Goal: Information Seeking & Learning: Learn about a topic

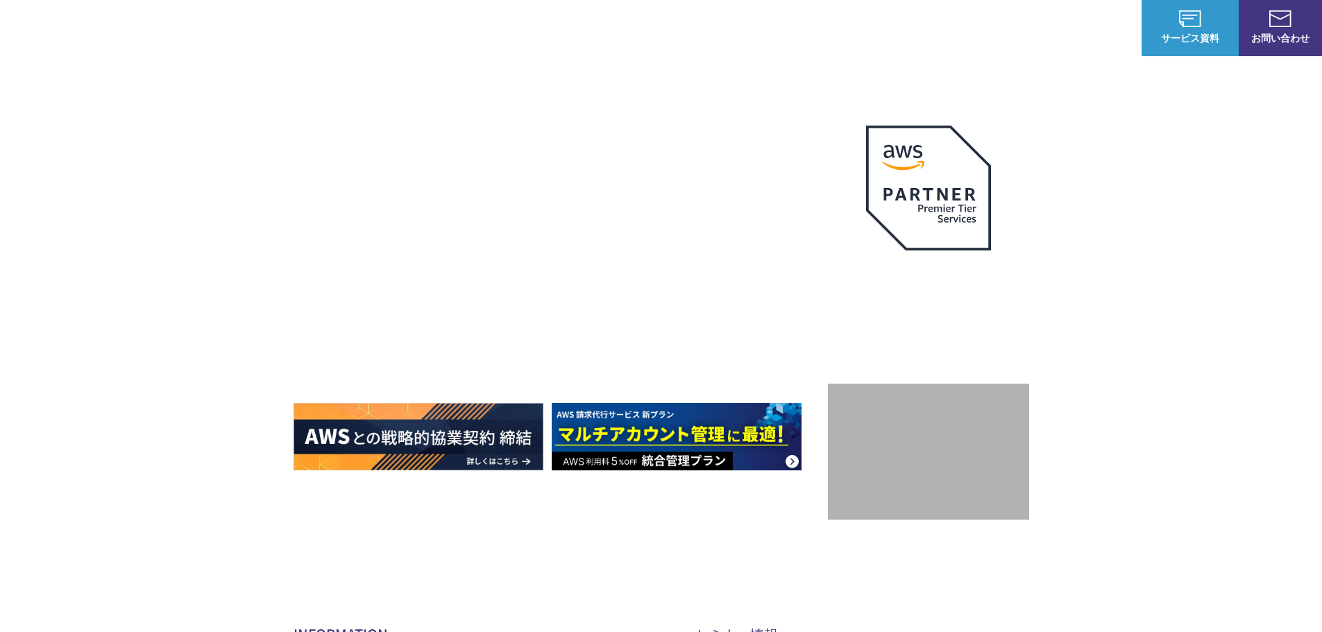
click at [733, 90] on span "TechBlog" at bounding box center [770, 84] width 119 height 28
click at [548, 87] on span "AWS・Google Cloud コラム" at bounding box center [592, 87] width 116 height 35
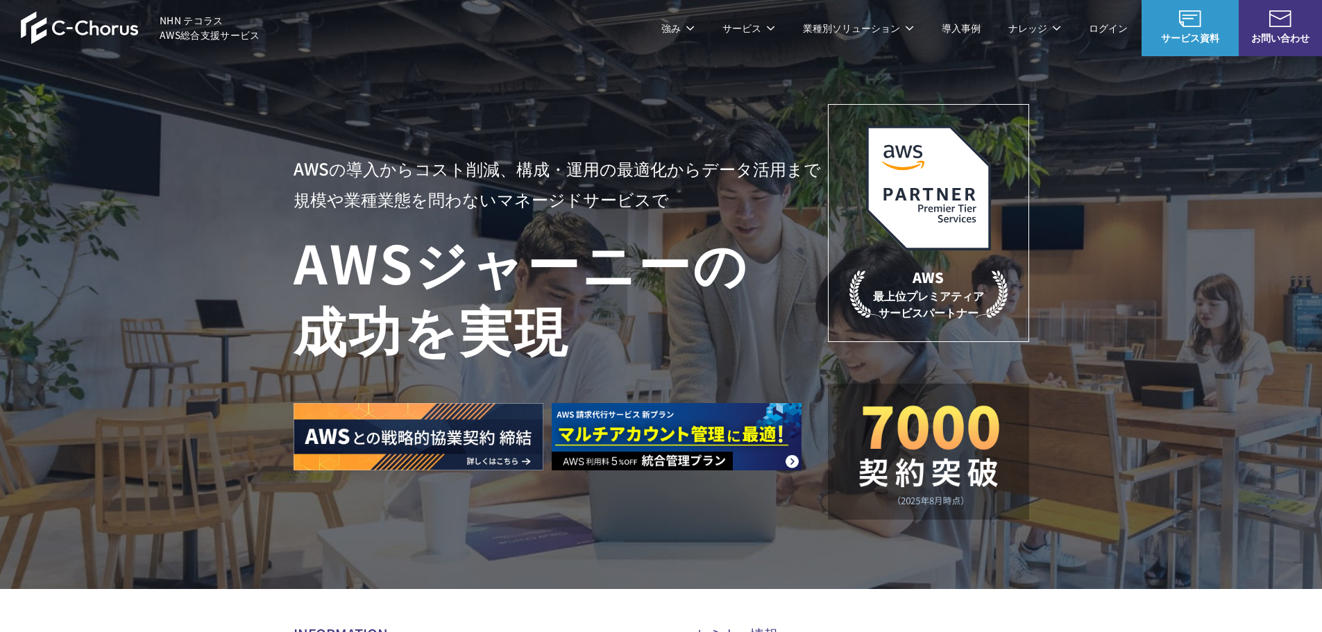
click at [1286, 29] on link "お問い合わせ" at bounding box center [1280, 28] width 83 height 56
click at [740, 88] on span "TechBlog" at bounding box center [770, 84] width 119 height 28
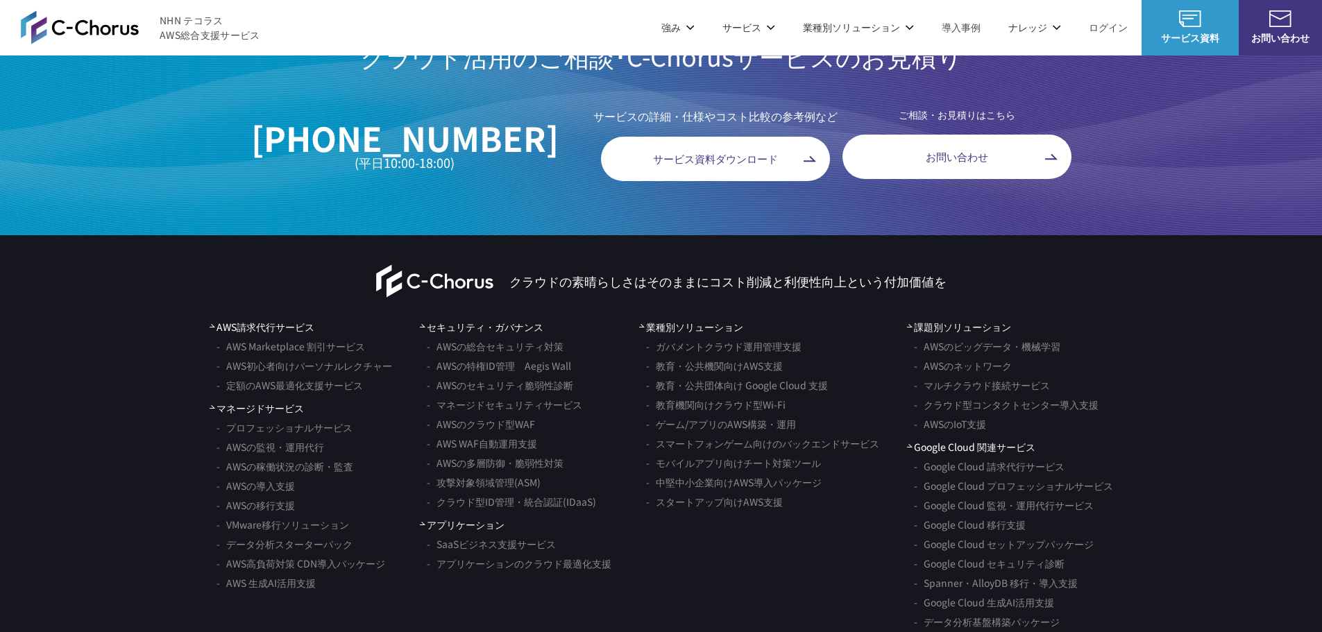
scroll to position [8226, 0]
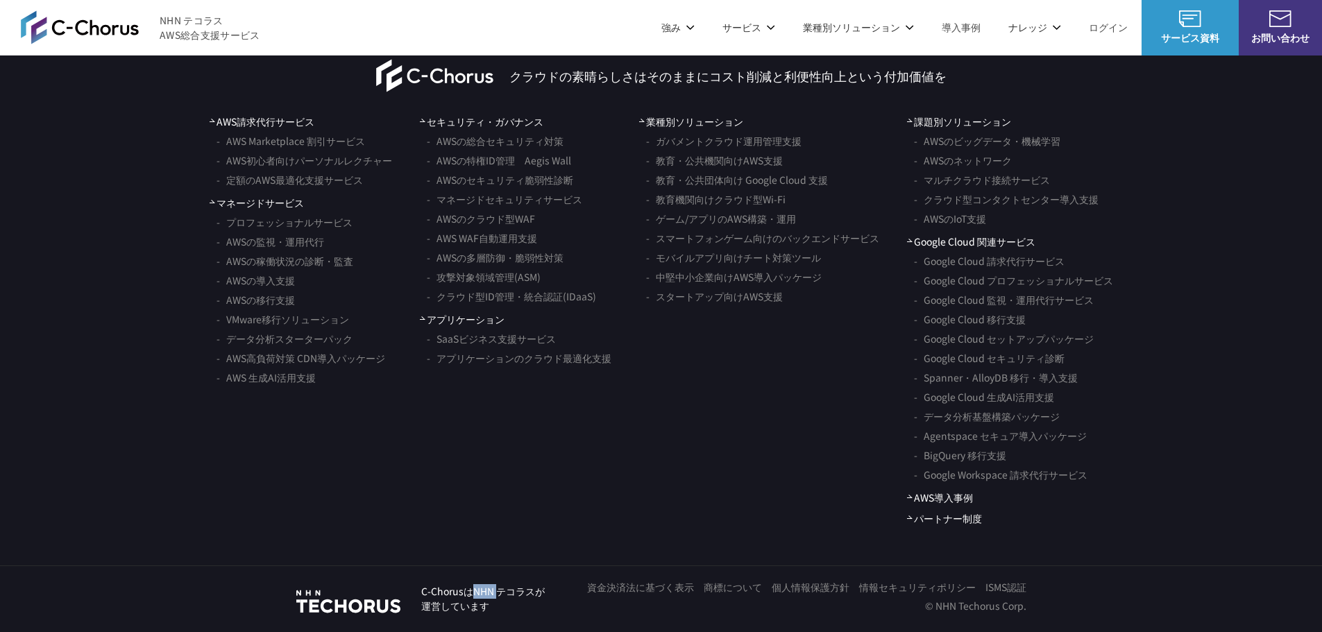
drag, startPoint x: 476, startPoint y: 592, endPoint x: 495, endPoint y: 592, distance: 18.7
click at [495, 592] on p "C-ChorusはNHN テコラスが 運営しています" at bounding box center [483, 598] width 124 height 29
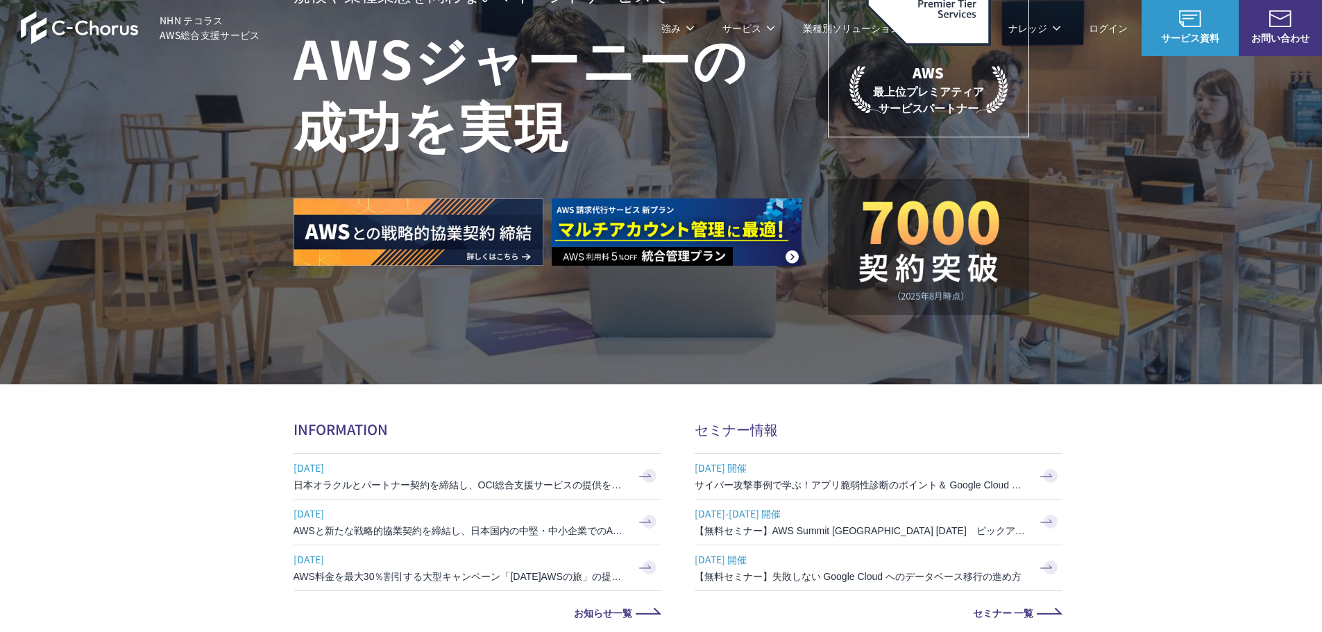
scroll to position [0, 0]
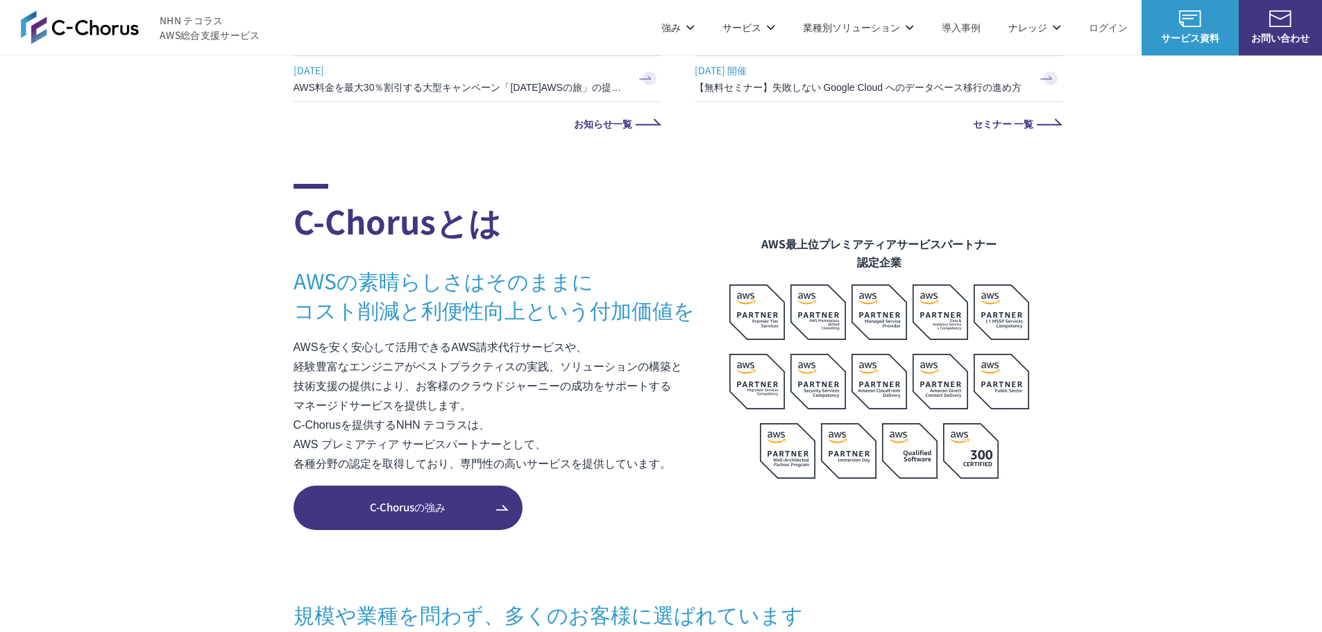
scroll to position [347, 0]
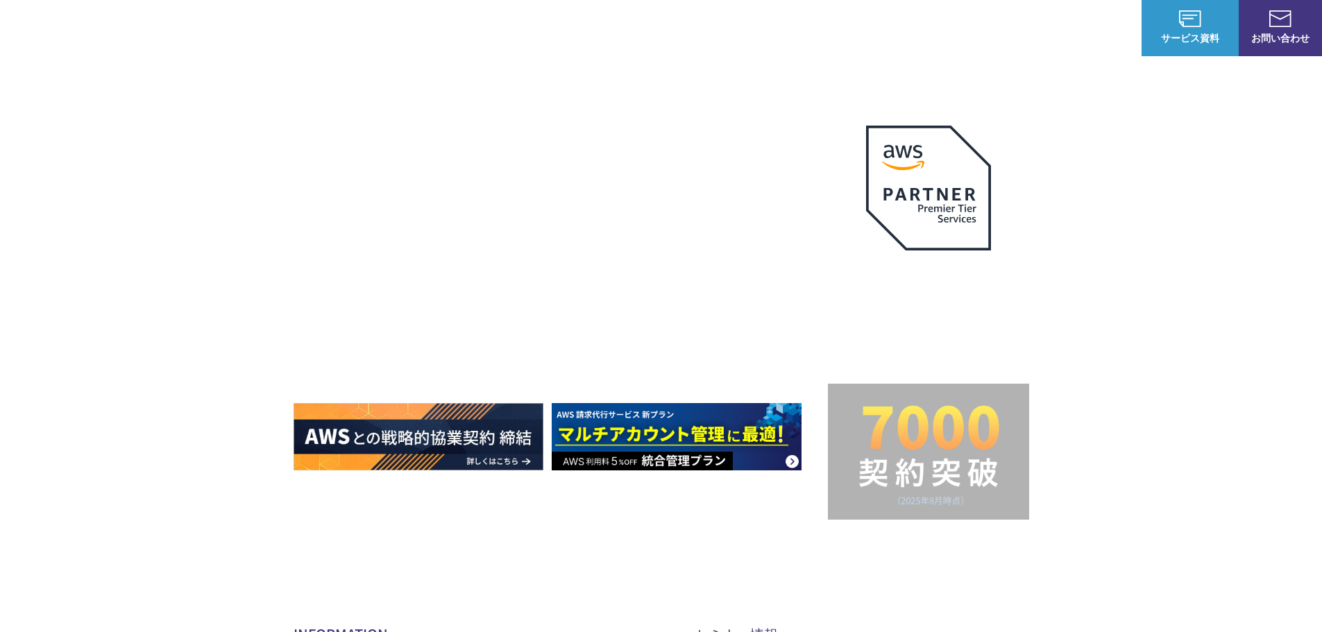
click at [571, 87] on span "AWS・Google Cloud コラム" at bounding box center [592, 87] width 116 height 35
